Goal: Navigation & Orientation: Understand site structure

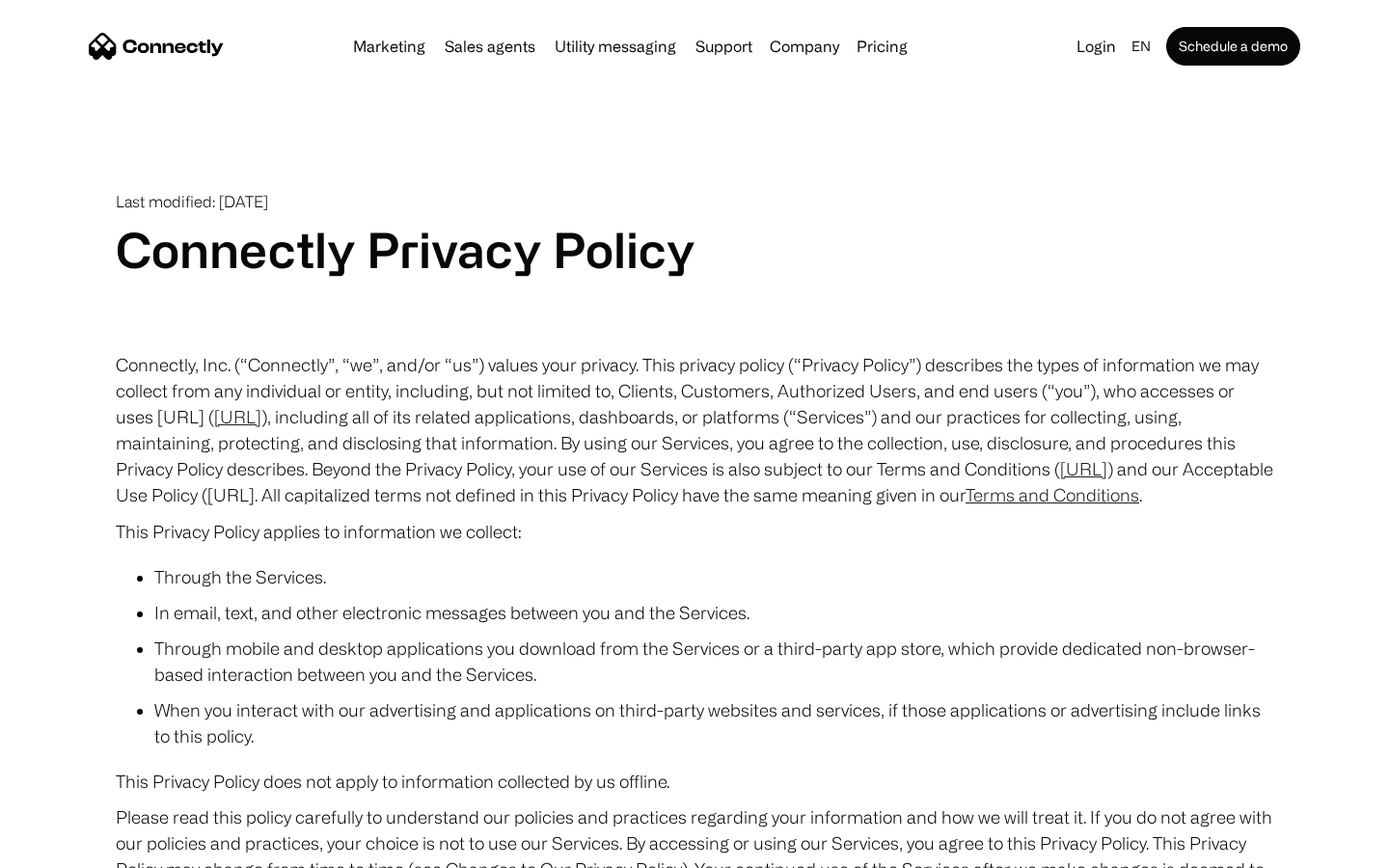
scroll to position [11229, 0]
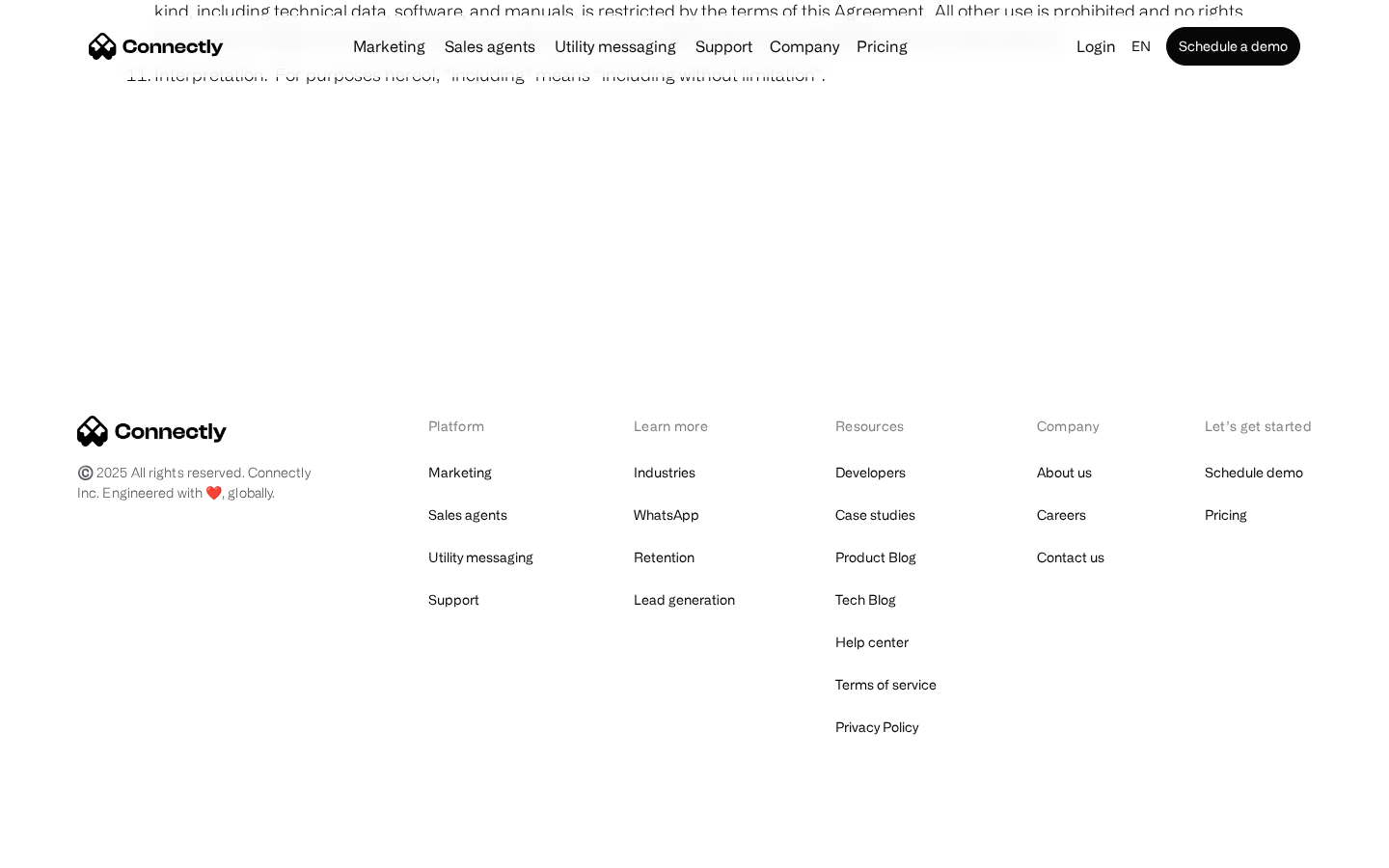
scroll to position [7086, 0]
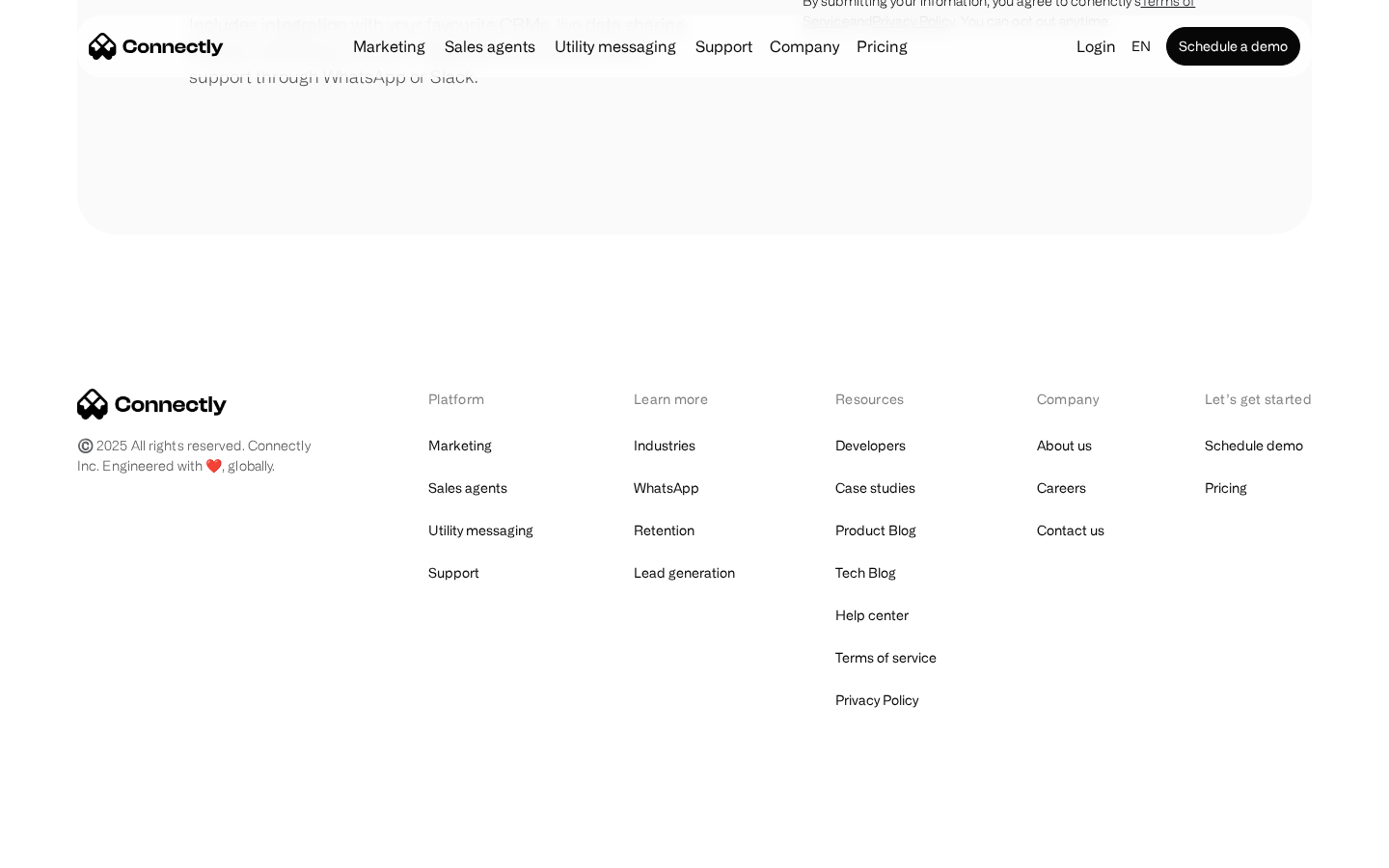
scroll to position [896, 0]
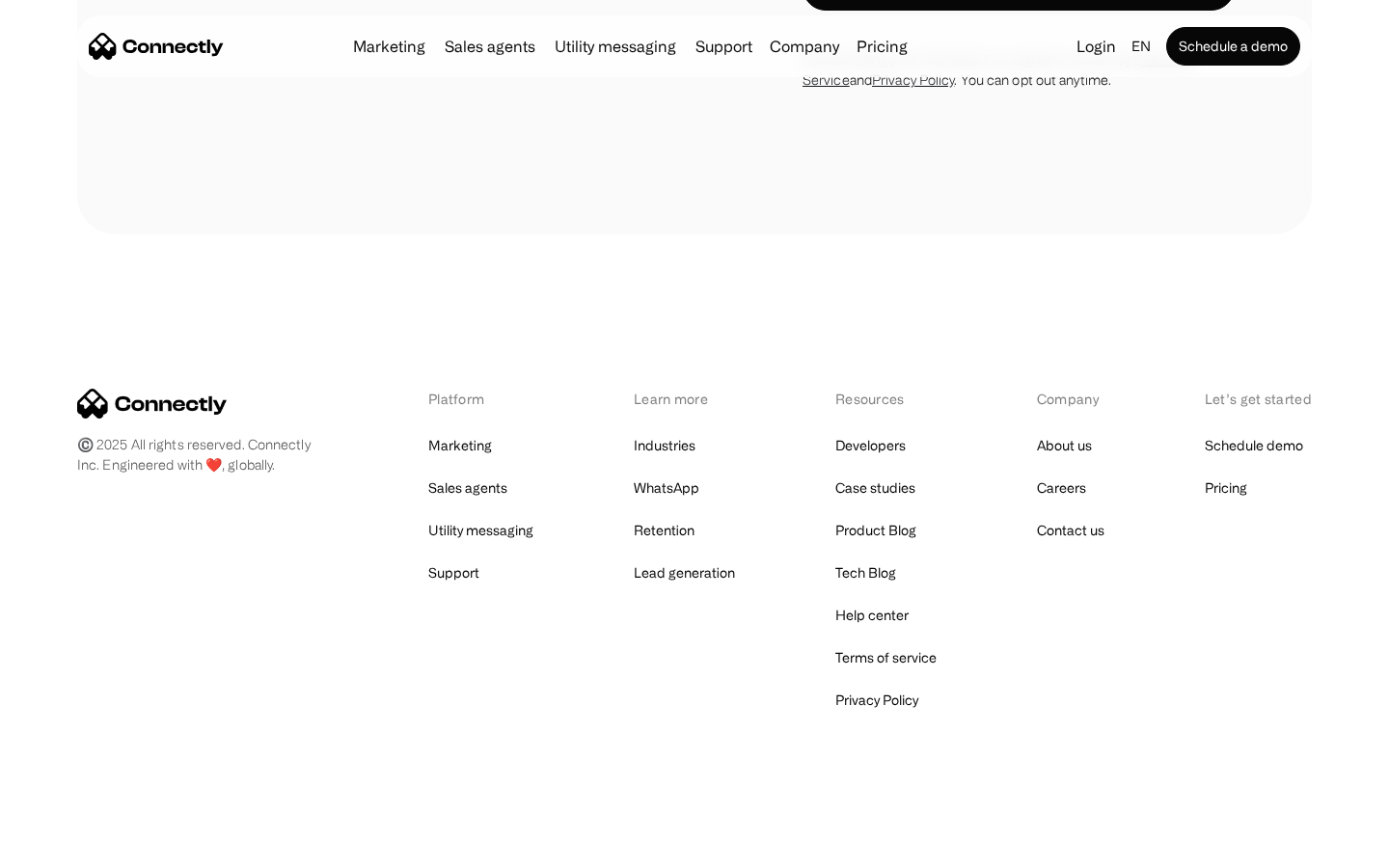
scroll to position [7569, 0]
